Goal: Task Accomplishment & Management: Use online tool/utility

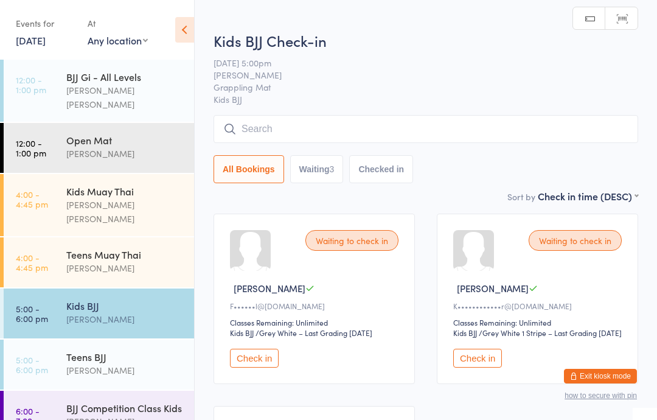
click at [32, 189] on time "4:00 - 4:45 pm" at bounding box center [32, 198] width 32 height 19
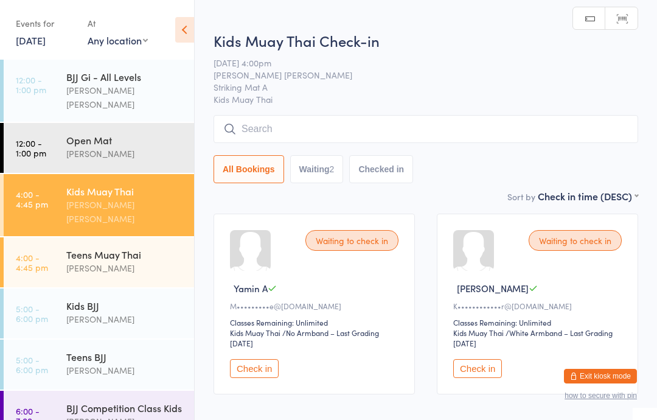
click at [294, 130] on input "search" at bounding box center [425, 129] width 424 height 28
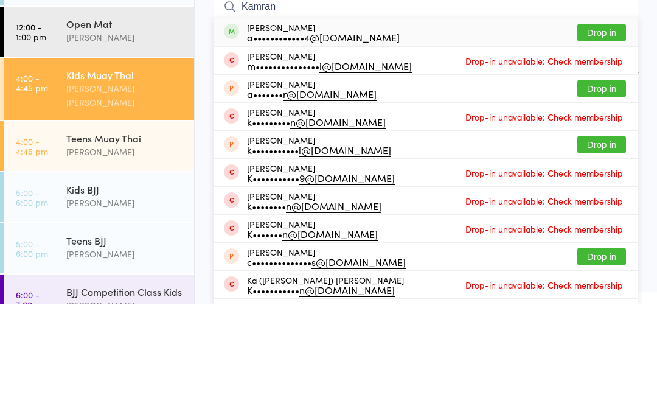
type input "Kamran"
click at [602, 140] on button "Drop in" at bounding box center [601, 149] width 49 height 18
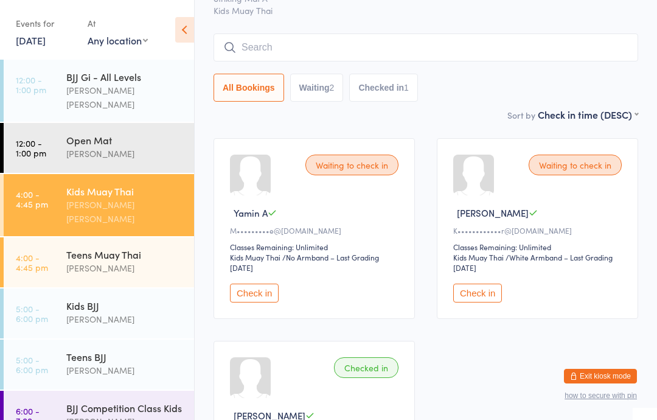
click at [519, 29] on div "Kids Muay Thai Check-in [DATE] 4:00pm [PERSON_NAME] [PERSON_NAME] Striking Mat …" at bounding box center [425, 25] width 424 height 166
click at [518, 55] on input "search" at bounding box center [425, 47] width 424 height 28
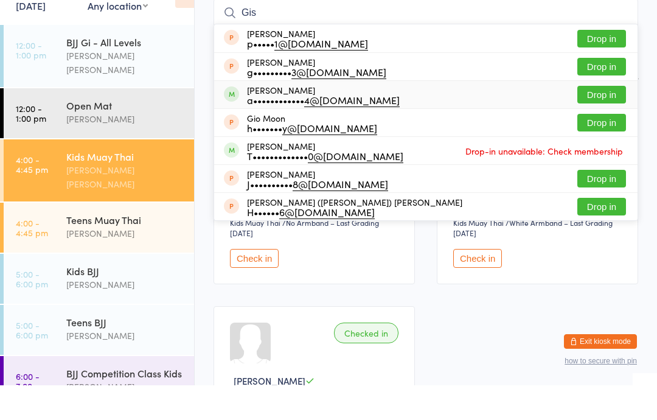
type input "Gis"
click at [331, 130] on div "a•••••••••••• 4@[DOMAIN_NAME]" at bounding box center [323, 135] width 153 height 10
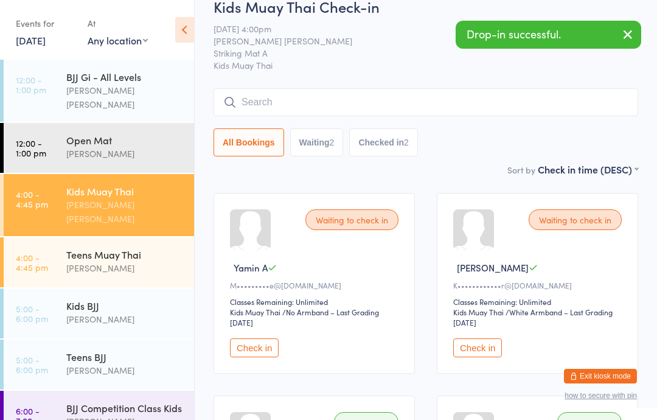
scroll to position [0, 0]
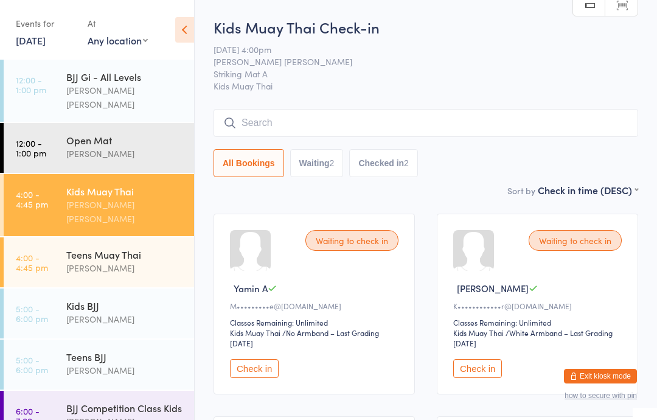
click at [63, 237] on link "4:00 - 4:45 pm Teens [PERSON_NAME]" at bounding box center [99, 262] width 190 height 50
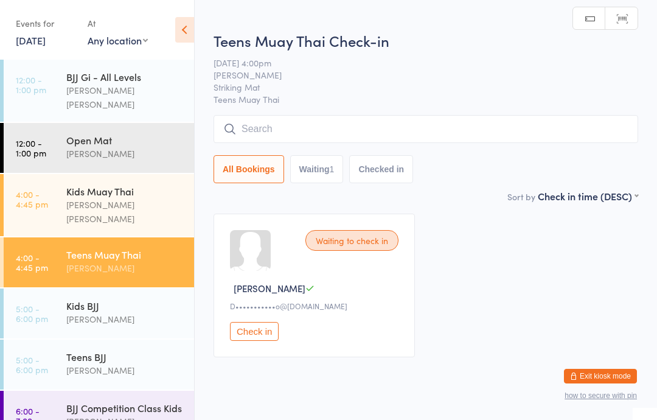
click at [260, 128] on input "search" at bounding box center [425, 129] width 424 height 28
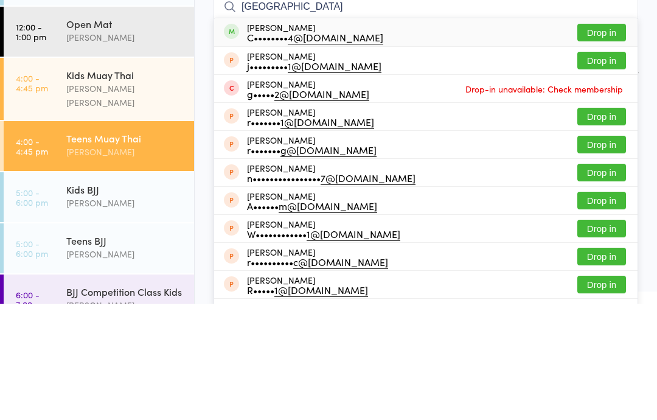
type input "[GEOGRAPHIC_DATA]"
click at [601, 140] on button "Drop in" at bounding box center [601, 149] width 49 height 18
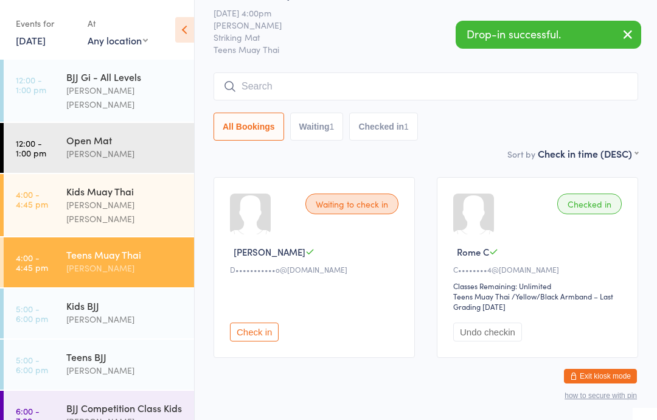
click at [24, 339] on link "5:00 - 6:00 pm Teens [PERSON_NAME]" at bounding box center [99, 364] width 190 height 50
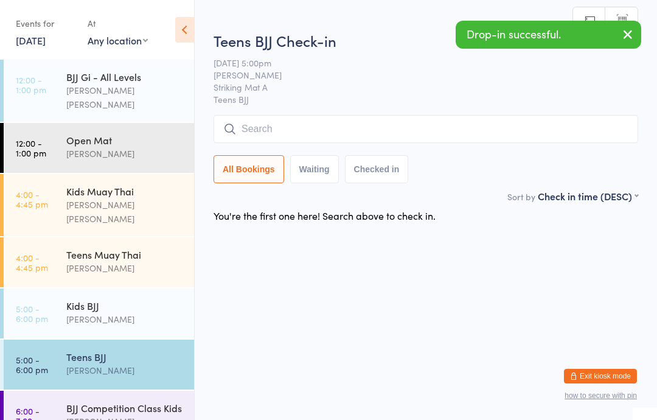
click at [248, 119] on input "search" at bounding box center [425, 129] width 424 height 28
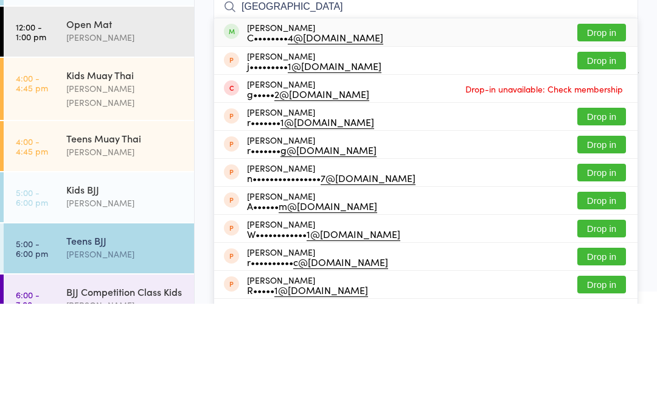
type input "[GEOGRAPHIC_DATA]"
click at [601, 140] on button "Drop in" at bounding box center [601, 149] width 49 height 18
